Goal: Task Accomplishment & Management: Manage account settings

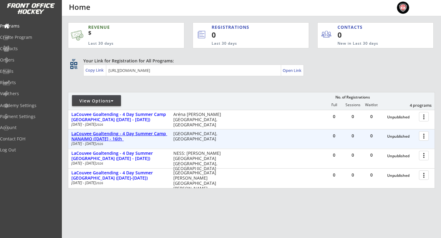
click at [124, 136] on div "LaCouvee Goaltending - 4 Day Summer Camp NANAIMO ([DATE] - 16th_" at bounding box center [119, 136] width 96 height 10
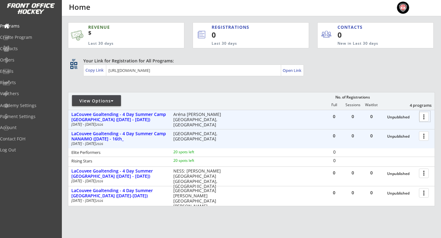
click at [423, 114] on div at bounding box center [425, 116] width 11 height 11
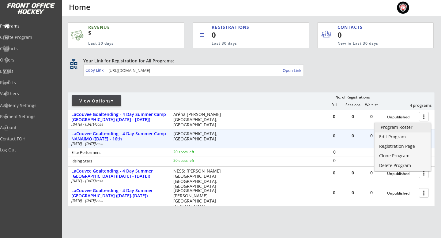
click at [403, 130] on div "Program Roster" at bounding box center [403, 127] width 44 height 4
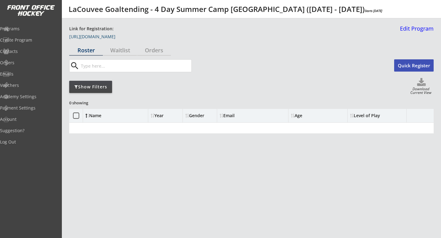
click at [93, 36] on link "https://frontofficehockey.com/program/1760453094001x777276668844703700" at bounding box center [99, 38] width 61 height 7
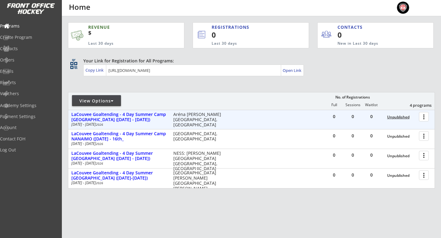
click at [398, 117] on div "Unpublished" at bounding box center [401, 117] width 29 height 4
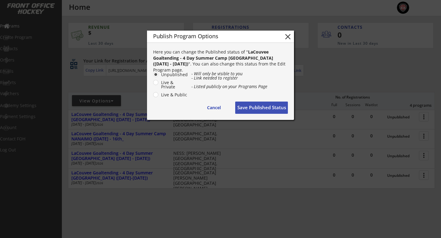
click at [159, 94] on label "Live & Public" at bounding box center [173, 95] width 29 height 4
click at [153, 77] on input "Live & Public" at bounding box center [151, 75] width 4 height 4
radio input "true"
click at [274, 107] on button "Save Published Status" at bounding box center [261, 108] width 53 height 12
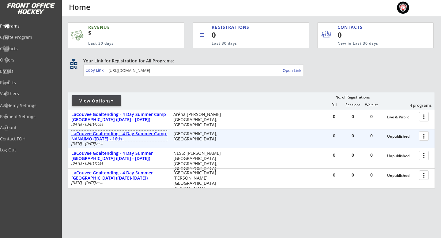
click at [130, 137] on div "LaCouvee Goaltending - 4 Day Summer Camp NANAIMO ([DATE] - 16th_" at bounding box center [119, 136] width 96 height 10
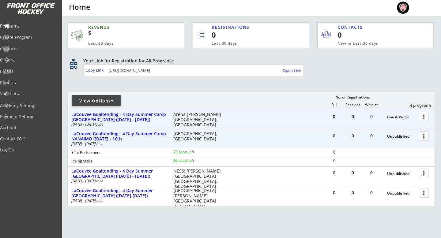
click at [423, 120] on div at bounding box center [425, 116] width 11 height 11
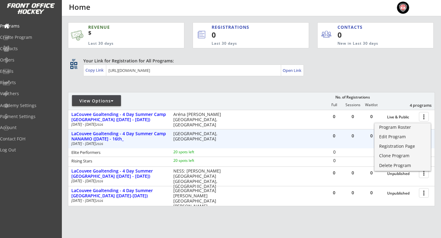
click at [240, 153] on div "Elite Performers 20 spots left 0" at bounding box center [251, 153] width 367 height 8
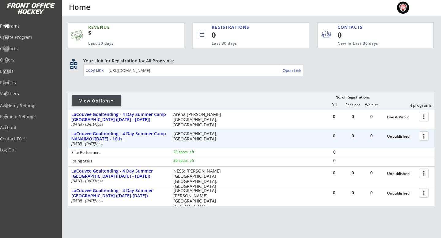
click at [424, 135] on div at bounding box center [425, 136] width 11 height 11
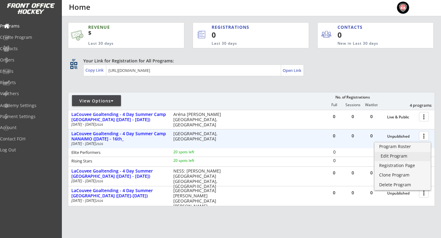
click at [404, 155] on div "Edit Program" at bounding box center [403, 156] width 44 height 4
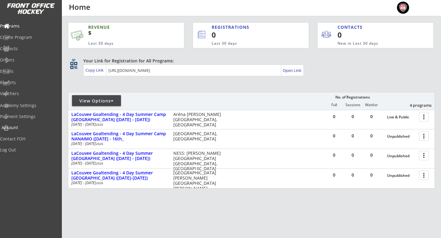
click at [31, 128] on div "Account" at bounding box center [29, 128] width 55 height 4
select select ""Yes""
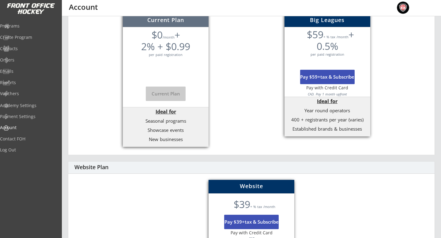
scroll to position [177, 0]
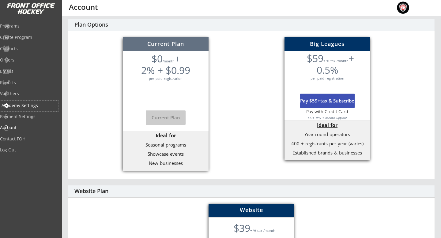
click at [42, 104] on div "Academy Settings" at bounding box center [29, 106] width 55 height 4
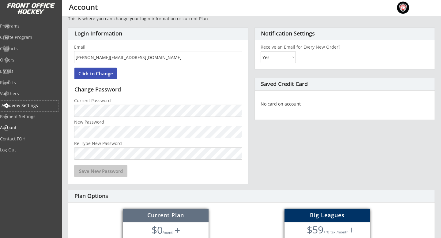
select select ""CAD""
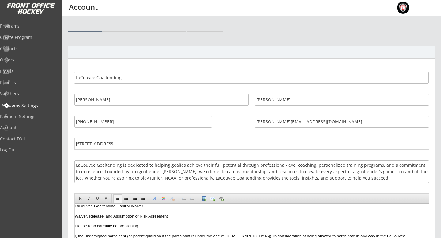
scroll to position [0, 0]
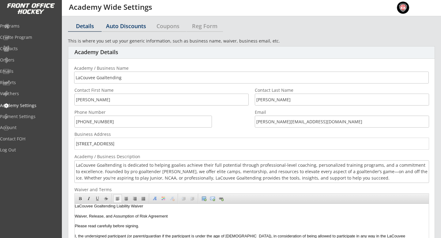
click at [134, 26] on div "Auto Discounts" at bounding box center [126, 26] width 48 height 6
select select "2"
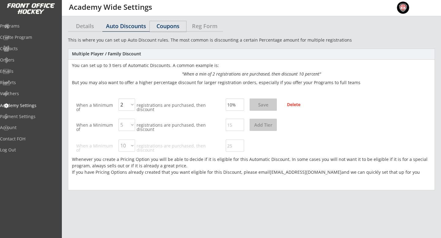
click at [186, 22] on div "Coupons" at bounding box center [168, 26] width 36 height 11
select select ""Showing all by date made""
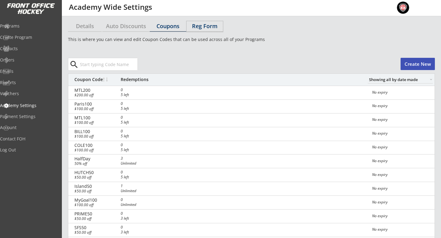
click at [201, 29] on div "Reg Form" at bounding box center [205, 26] width 36 height 6
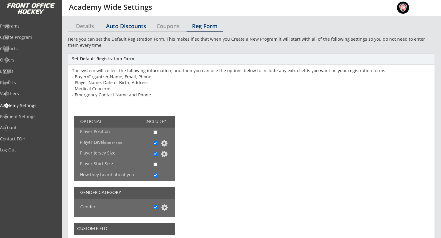
click at [133, 25] on div "Auto Discounts" at bounding box center [126, 26] width 48 height 6
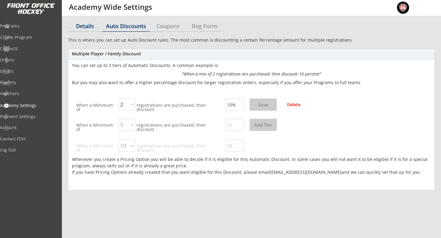
click at [74, 28] on div "Details" at bounding box center [85, 26] width 34 height 6
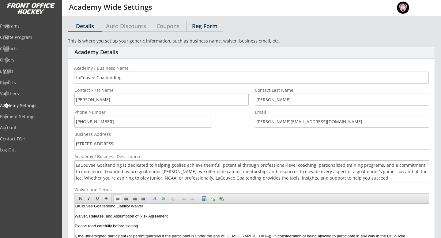
click at [199, 25] on div "Reg Form" at bounding box center [205, 26] width 36 height 6
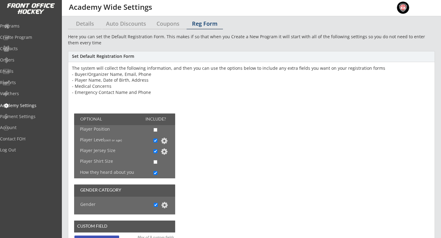
scroll to position [3, 0]
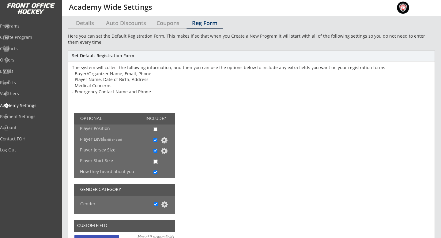
click at [155, 160] on input "checkbox" at bounding box center [156, 162] width 4 height 4
checkbox input "true"
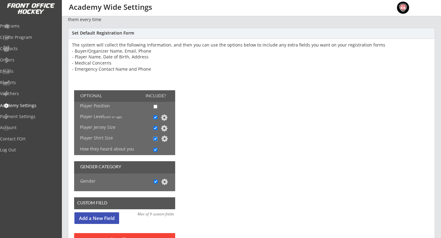
scroll to position [36, 0]
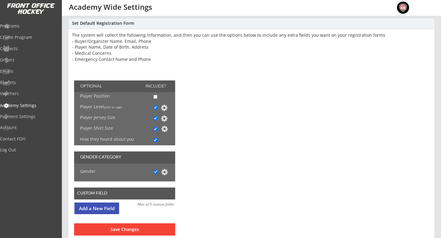
click at [164, 128] on button at bounding box center [164, 128] width 7 height 7
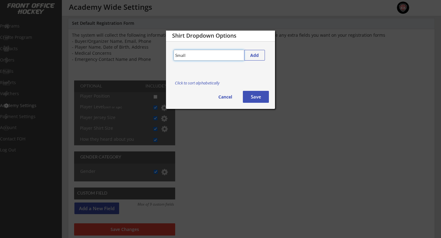
type input "Small"
click at [255, 60] on button "Add" at bounding box center [254, 55] width 21 height 11
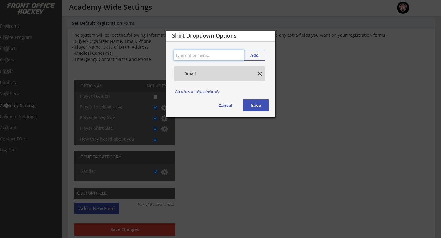
click at [223, 56] on input "input" at bounding box center [209, 55] width 70 height 11
type input "Medium"
click at [254, 57] on button "Add" at bounding box center [254, 55] width 21 height 11
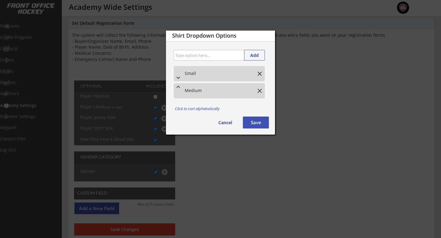
click at [210, 56] on input "input" at bounding box center [209, 55] width 70 height 11
type input "K"
type input "Large"
click at [251, 57] on button "Add" at bounding box center [254, 55] width 21 height 11
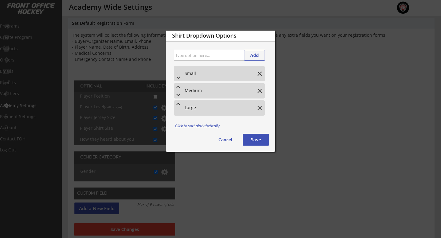
click at [219, 52] on input "input" at bounding box center [209, 55] width 70 height 11
type input "XL"
click at [258, 55] on button "Add" at bounding box center [254, 55] width 21 height 11
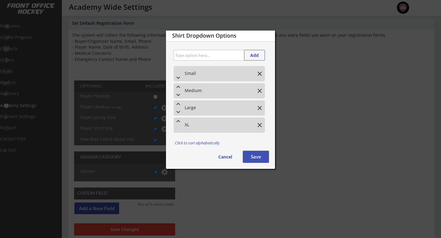
click at [261, 157] on button "Save" at bounding box center [256, 157] width 26 height 12
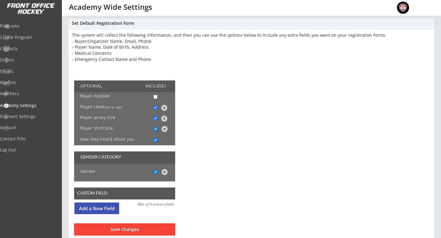
scroll to position [70, 0]
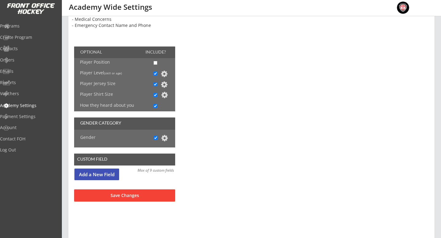
click at [112, 196] on button "Save Changes" at bounding box center [124, 196] width 101 height 12
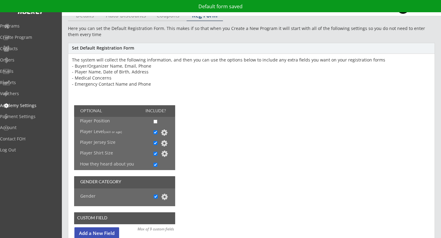
scroll to position [0, 0]
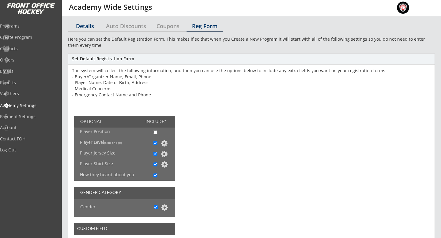
click at [85, 24] on div "Details" at bounding box center [85, 26] width 34 height 6
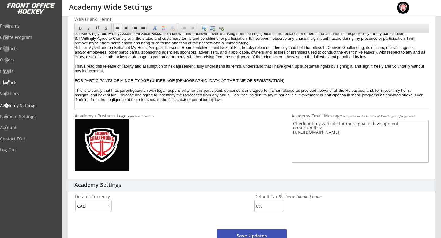
scroll to position [169, 0]
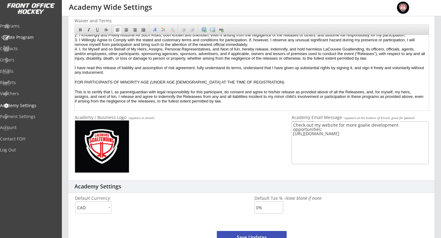
click at [28, 29] on div "Programs" at bounding box center [29, 26] width 58 height 11
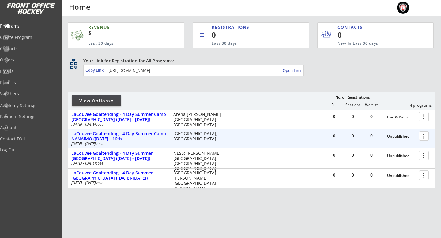
click at [153, 135] on div "LaCouvee Goaltending - 4 Day Summer Camp NANAIMO ([DATE] - 16th_" at bounding box center [119, 136] width 96 height 10
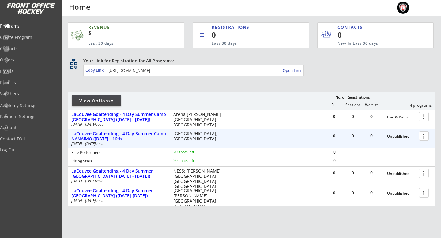
click at [425, 138] on div at bounding box center [425, 136] width 11 height 11
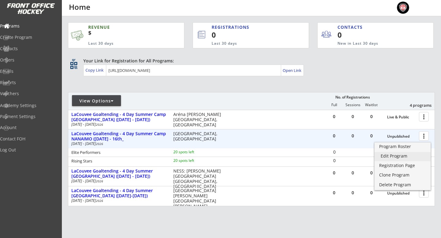
click at [395, 154] on div "Edit Program" at bounding box center [403, 156] width 44 height 4
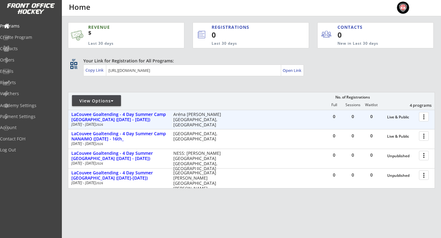
scroll to position [21, 0]
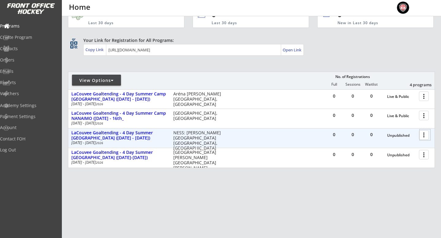
click at [421, 136] on div at bounding box center [425, 135] width 11 height 11
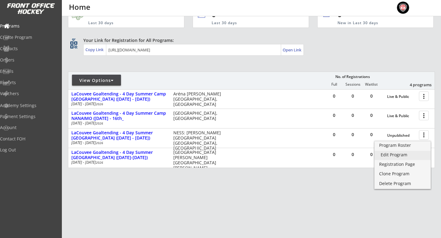
click at [400, 156] on div "Edit Program" at bounding box center [403, 155] width 44 height 4
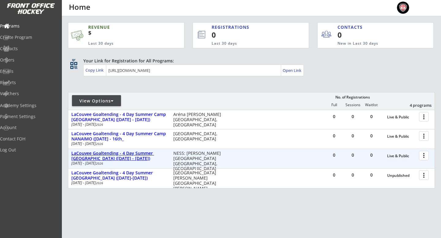
click at [144, 154] on div "LaCouvee Goaltending - 4 Day Summer [GEOGRAPHIC_DATA] ([DATE] - [DATE])" at bounding box center [119, 156] width 96 height 10
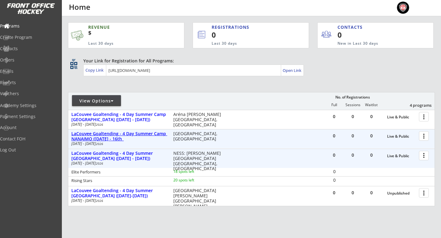
click at [143, 138] on div "LaCouvee Goaltending - 4 Day Summer Camp NANAIMO ([DATE] - 16th_" at bounding box center [119, 136] width 96 height 10
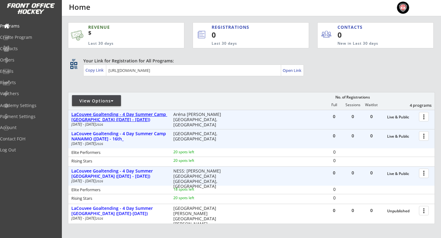
click at [143, 120] on div "LaCouvee Goaltending - 4 Day Summer Camp [GEOGRAPHIC_DATA] ([DATE] - [DATE])" at bounding box center [119, 117] width 96 height 10
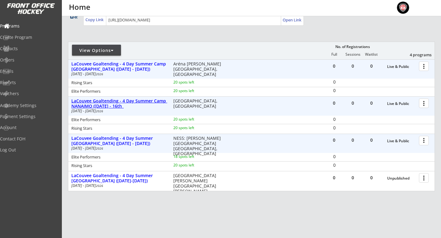
scroll to position [51, 0]
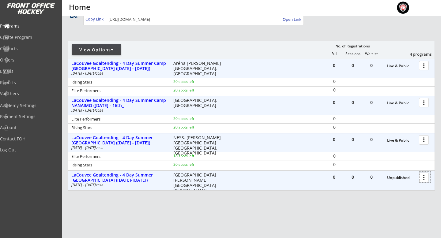
click at [426, 178] on div at bounding box center [425, 177] width 11 height 11
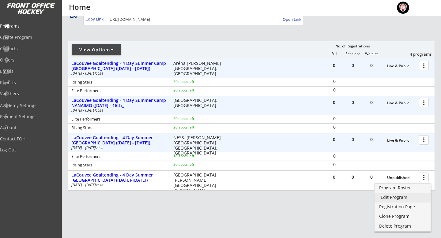
click at [399, 196] on div "Edit Program" at bounding box center [403, 198] width 44 height 4
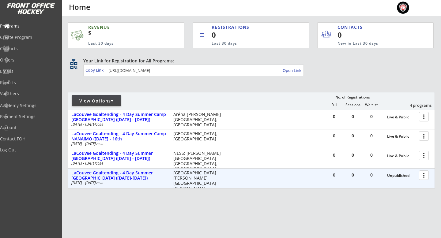
click at [423, 172] on div at bounding box center [425, 175] width 11 height 11
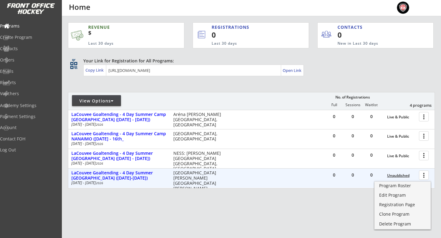
click at [395, 172] on div "Unpublished" at bounding box center [401, 176] width 29 height 9
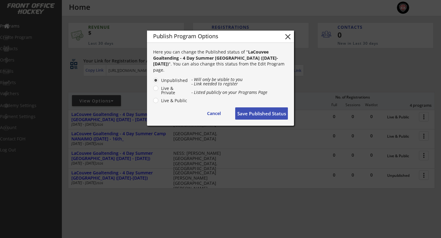
click at [159, 101] on label "Live & Public" at bounding box center [173, 101] width 29 height 4
click at [153, 82] on input "Live & Public" at bounding box center [151, 80] width 4 height 4
radio input "true"
click at [268, 112] on button "Save Published Status" at bounding box center [261, 114] width 53 height 12
